Goal: Share content: Share content

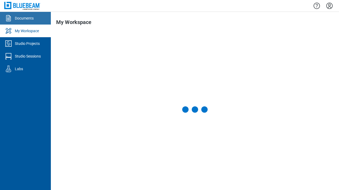
click at [25, 18] on div "Documents" at bounding box center [24, 18] width 19 height 5
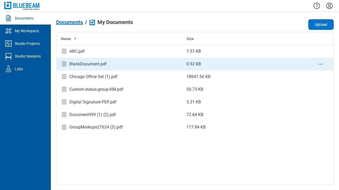
click at [320, 64] on circle "context-menu" at bounding box center [320, 64] width 1 height 1
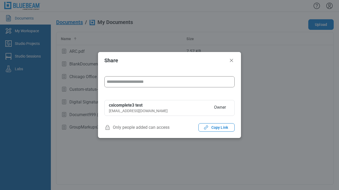
type input "**********"
click at [0, 0] on span "Can Edit" at bounding box center [0, 0] width 0 height 0
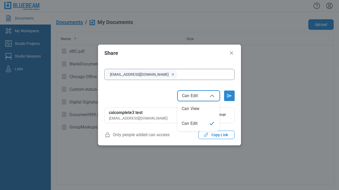
click at [229, 96] on icon "Send email invitation" at bounding box center [229, 96] width 8 height 8
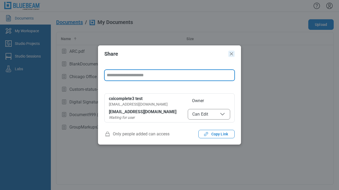
click at [231, 54] on icon "Close" at bounding box center [231, 53] width 3 height 3
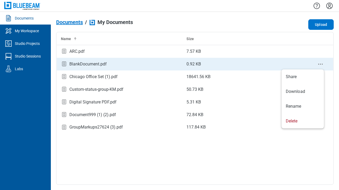
click at [320, 66] on icon "context-menu" at bounding box center [320, 64] width 6 height 6
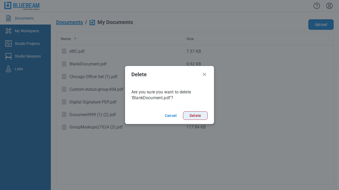
click at [192, 118] on button "Delete" at bounding box center [195, 116] width 25 height 8
